Goal: Find specific page/section: Find specific page/section

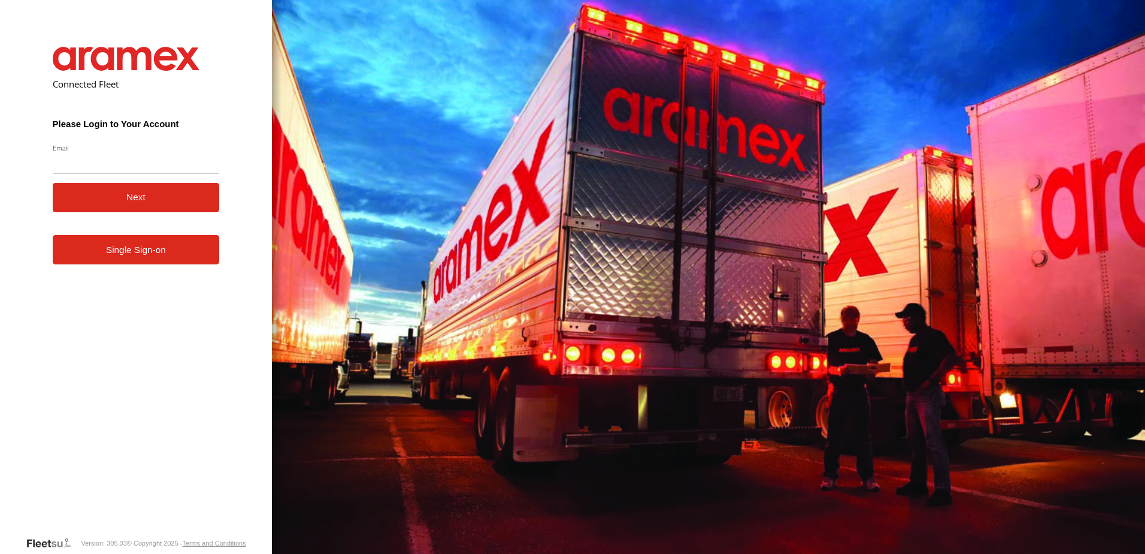
click at [114, 259] on link "Single Sign-on" at bounding box center [136, 249] width 167 height 29
click at [141, 250] on link "Single Sign-on" at bounding box center [136, 249] width 167 height 29
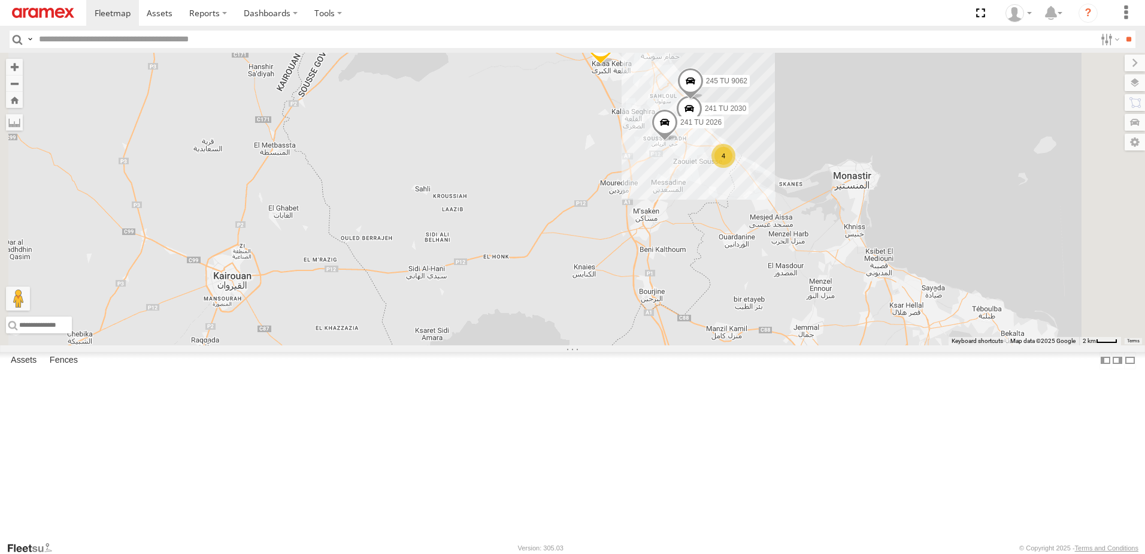
drag, startPoint x: 830, startPoint y: 134, endPoint x: 776, endPoint y: 195, distance: 81.0
click at [776, 195] on div "234 TU 2630 245 TU 9061 245 TU 9060 240 TU 779 247 TU 9971 245 TU 9064 241 TU 2…" at bounding box center [572, 199] width 1145 height 292
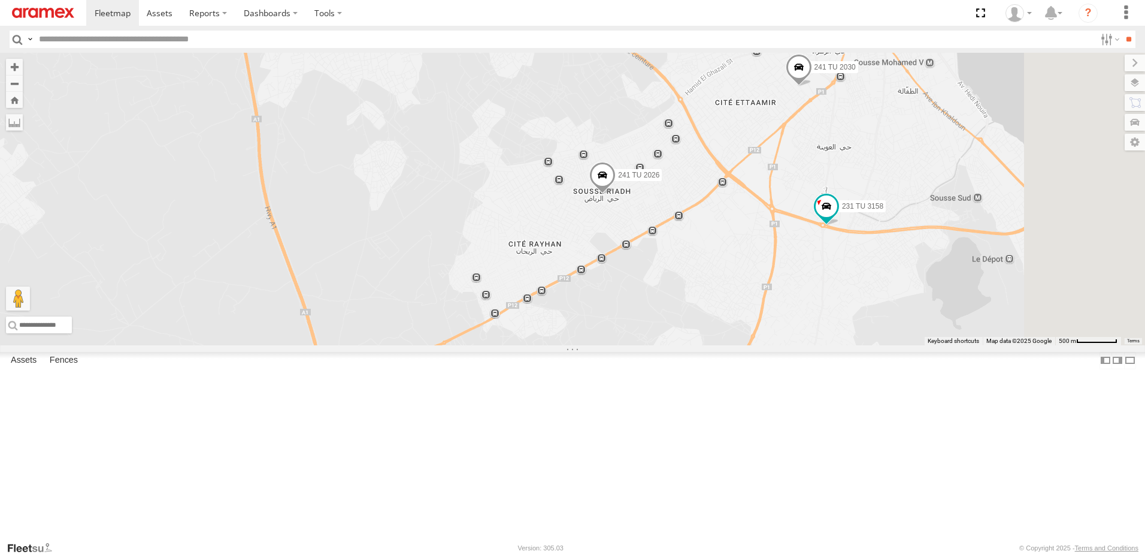
drag, startPoint x: 821, startPoint y: 236, endPoint x: 580, endPoint y: 180, distance: 246.7
click at [580, 180] on div "234 TU 2630 245 TU 9061 245 TU 9060 240 TU 779 247 TU 9971 245 TU 9064 241 TU 2…" at bounding box center [572, 199] width 1145 height 292
